Goal: Use online tool/utility: Utilize a website feature to perform a specific function

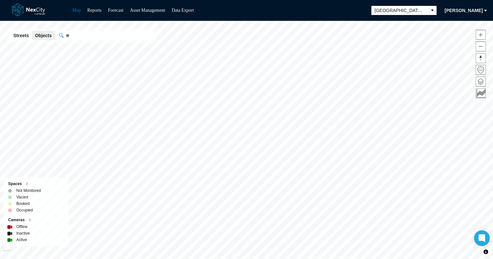
click at [479, 82] on span at bounding box center [480, 81] width 9 height 9
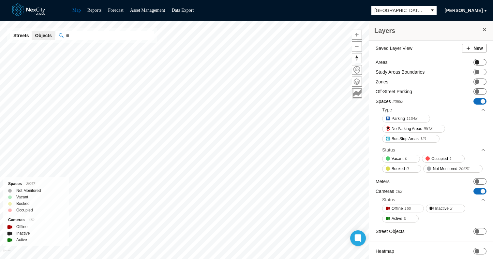
click at [479, 64] on span "ON OFF" at bounding box center [479, 62] width 13 height 7
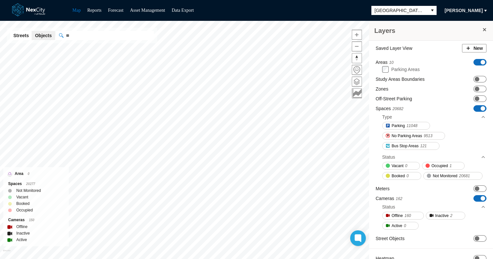
click at [479, 64] on span "ON OFF" at bounding box center [479, 62] width 13 height 7
